Goal: Task Accomplishment & Management: Complete application form

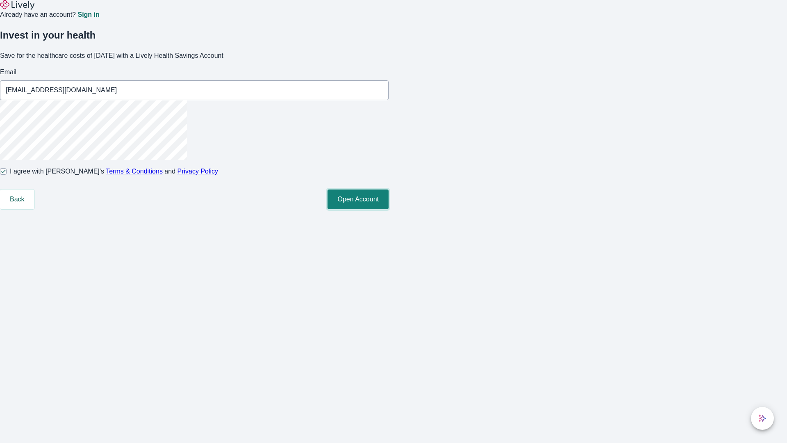
click at [388, 209] on button "Open Account" at bounding box center [357, 199] width 61 height 20
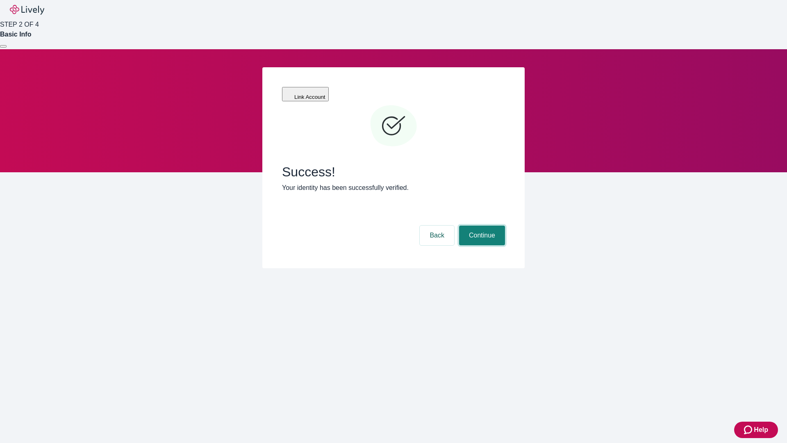
click at [481, 225] on button "Continue" at bounding box center [482, 235] width 46 height 20
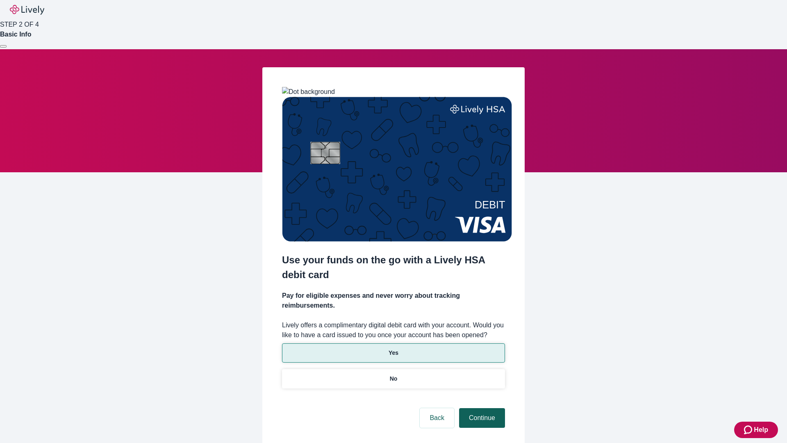
click at [393, 348] on p "Yes" at bounding box center [393, 352] width 10 height 9
click at [481, 408] on button "Continue" at bounding box center [482, 418] width 46 height 20
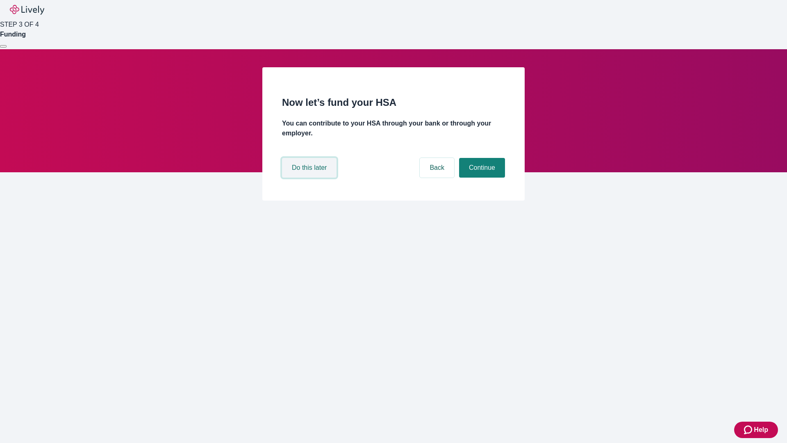
click at [310, 177] on button "Do this later" at bounding box center [309, 168] width 54 height 20
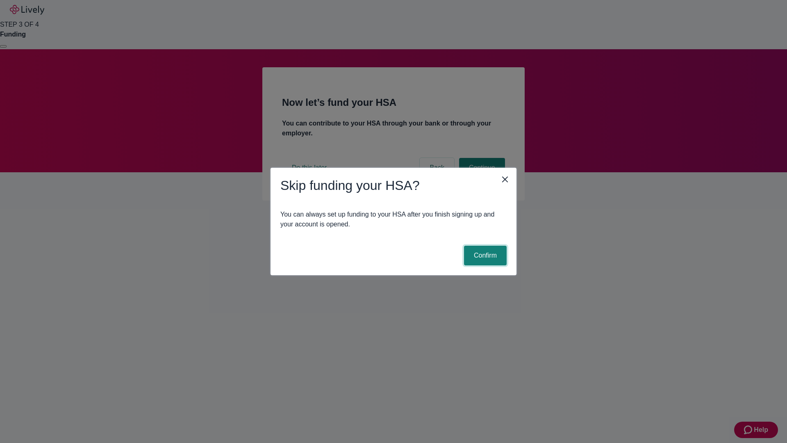
click at [484, 255] on button "Confirm" at bounding box center [485, 255] width 43 height 20
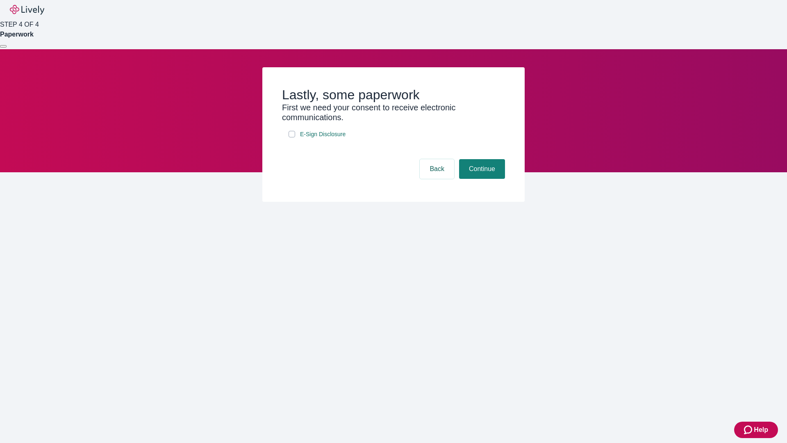
click at [292, 137] on input "E-Sign Disclosure" at bounding box center [291, 134] width 7 height 7
checkbox input "true"
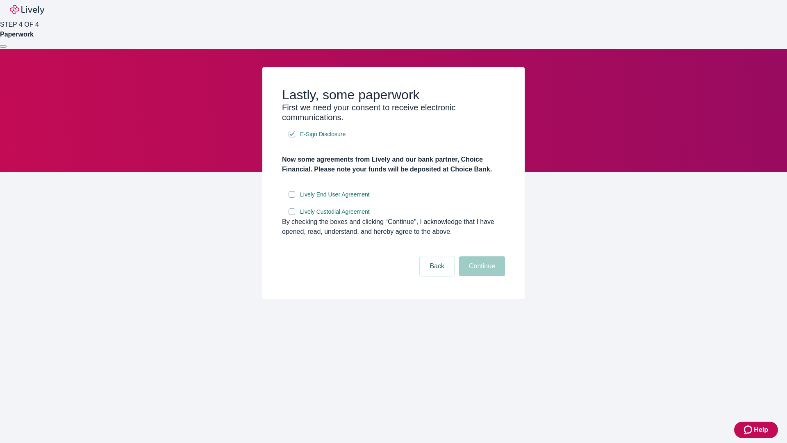
click at [292, 198] on input "Lively End User Agreement" at bounding box center [291, 194] width 7 height 7
checkbox input "true"
click at [292, 215] on input "Lively Custodial Agreement" at bounding box center [291, 211] width 7 height 7
checkbox input "true"
click at [481, 276] on button "Continue" at bounding box center [482, 266] width 46 height 20
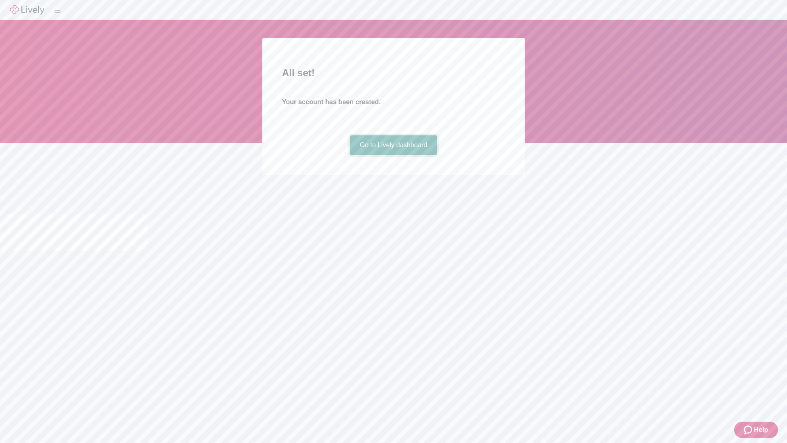
click at [393, 155] on link "Go to Lively dashboard" at bounding box center [393, 145] width 87 height 20
